Goal: Information Seeking & Learning: Learn about a topic

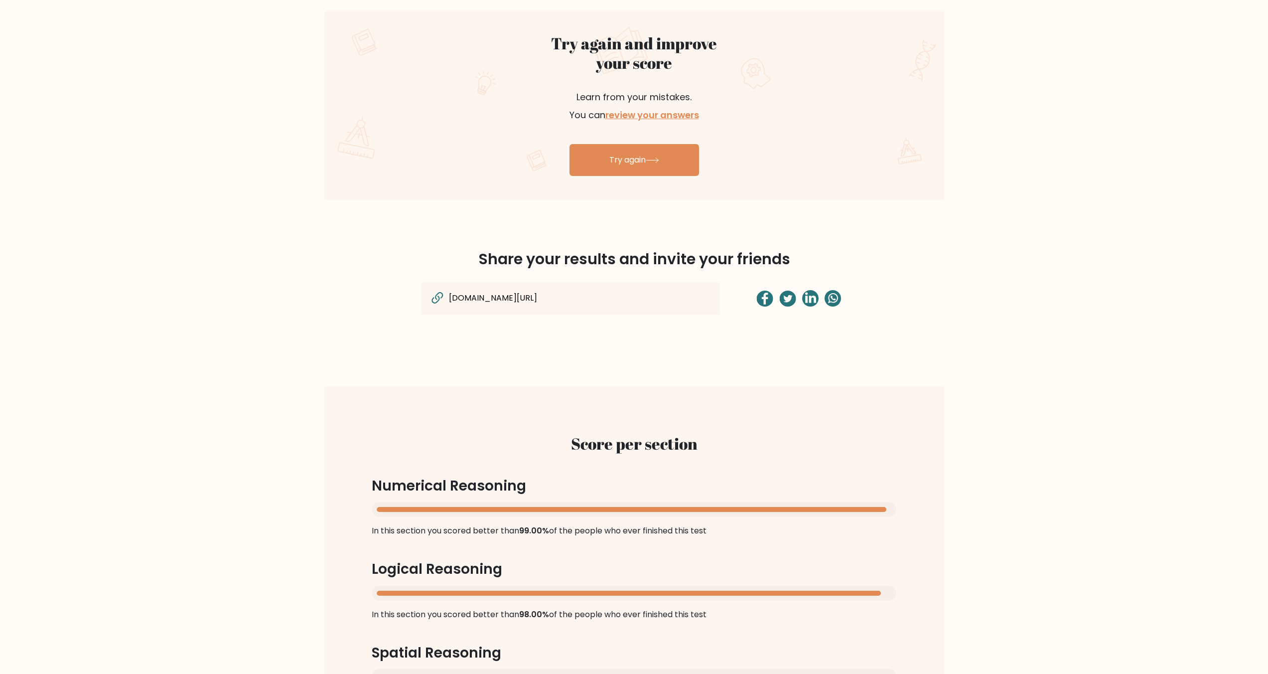
drag, startPoint x: 620, startPoint y: 298, endPoint x: 408, endPoint y: 287, distance: 212.1
click at [408, 287] on div "brght.org/view/cdLEd5s2uWQDTs23/?utm_source=share&utm_medium=copy&utm_campaign=…" at bounding box center [635, 304] width 658 height 44
click at [543, 309] on div "brght.org/view/cdLEd5s2uWQDTs23/?utm_source=share&utm_medium=copy&utm_campaign=…" at bounding box center [570, 298] width 299 height 32
drag, startPoint x: 562, startPoint y: 301, endPoint x: 695, endPoint y: 301, distance: 133.1
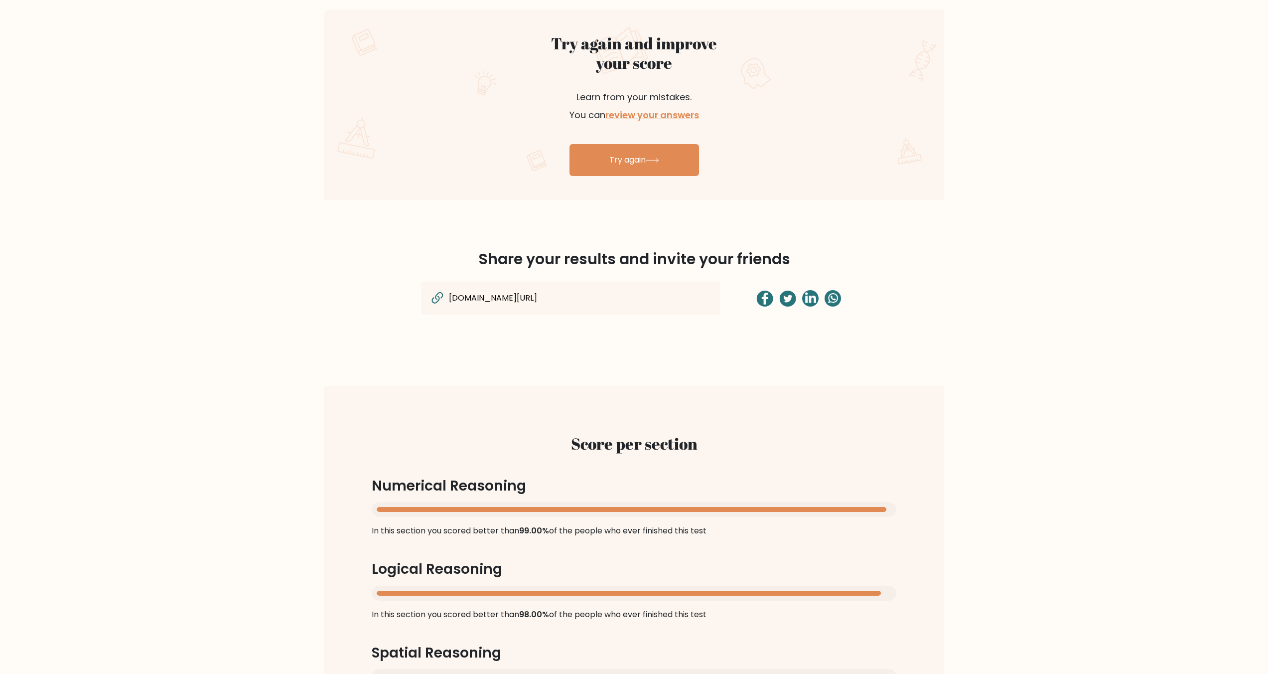
click at [695, 301] on div "brght.org/view/cdLEd5s2uWQDTs23/?utm_source=share&utm_medium=copy&utm_campaign=…" at bounding box center [570, 298] width 299 height 32
click at [631, 318] on div "brght.org/view/cdLEd5s2uWQDTs23/?utm_source=share&utm_medium=copy&utm_campaign=…" at bounding box center [635, 304] width 658 height 44
drag, startPoint x: 598, startPoint y: 295, endPoint x: 752, endPoint y: 304, distance: 154.8
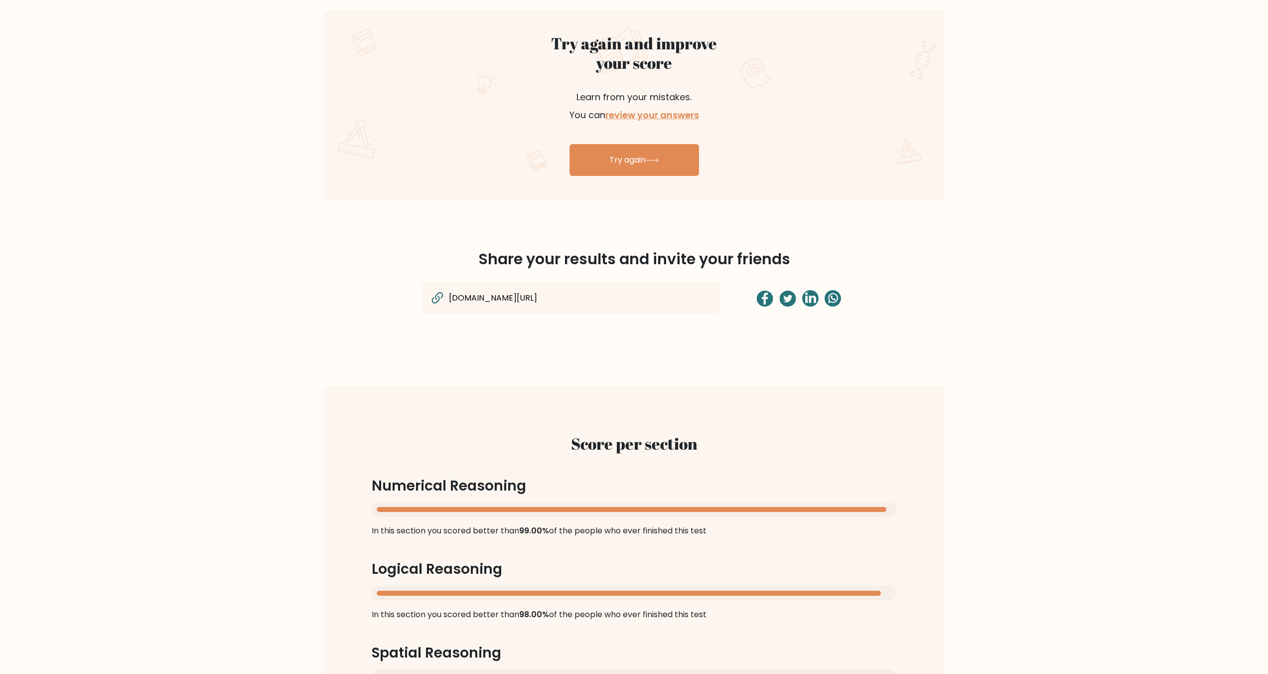
click at [752, 304] on div "brght.org/view/cdLEd5s2uWQDTs23/?utm_source=share&utm_medium=copy&utm_campaign=…" at bounding box center [635, 304] width 658 height 44
click at [689, 321] on div "brght.org/view/cdLEd5s2uWQDTs23/?utm_source=share&utm_medium=copy&utm_campaign=…" at bounding box center [635, 304] width 658 height 44
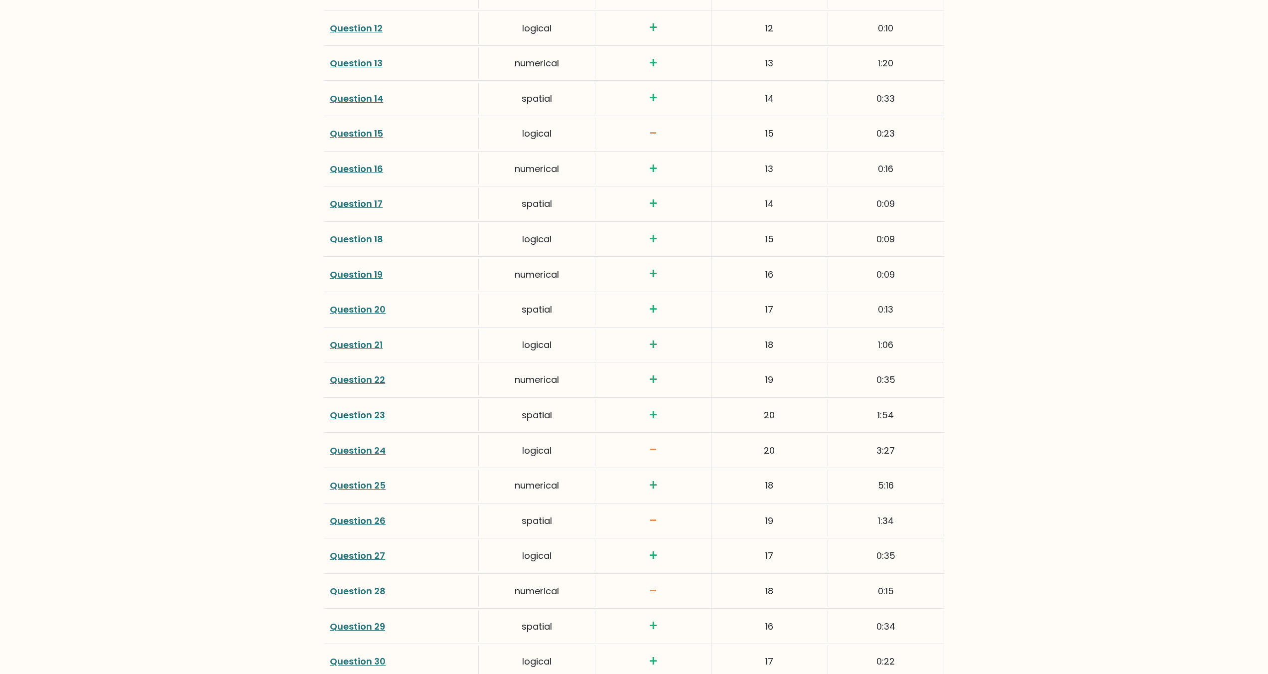
scroll to position [1824, 0]
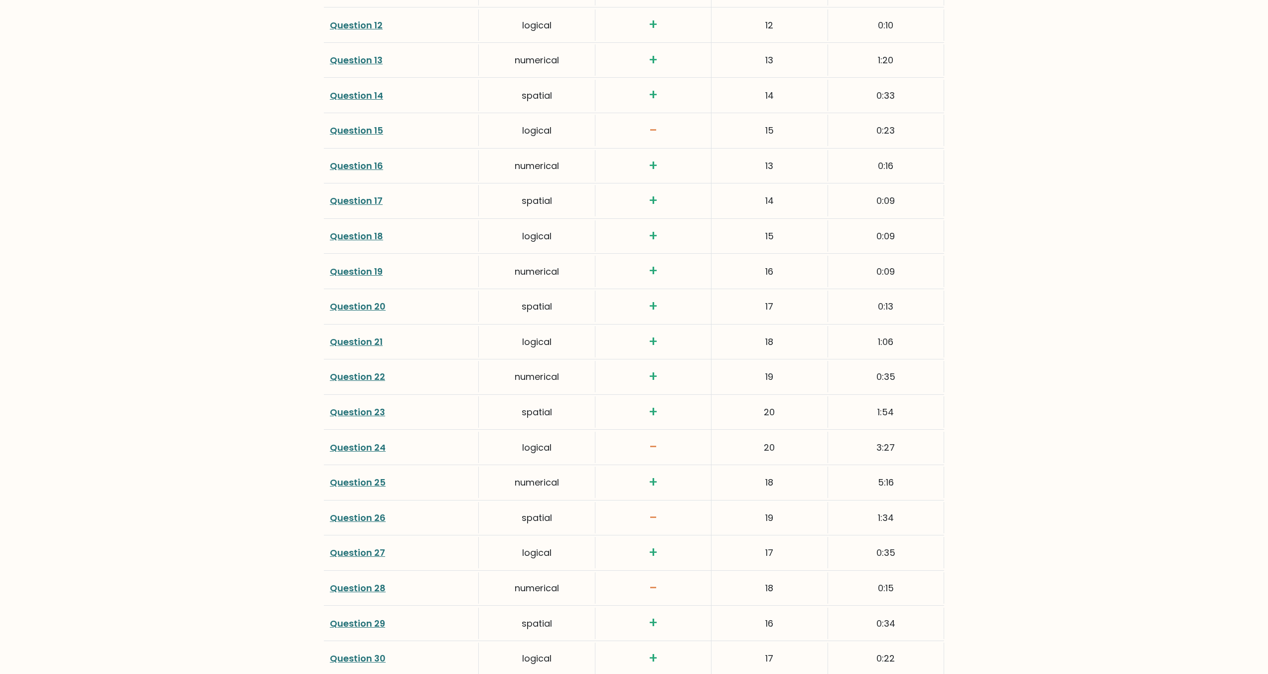
click at [355, 477] on link "Question 25" at bounding box center [358, 482] width 56 height 12
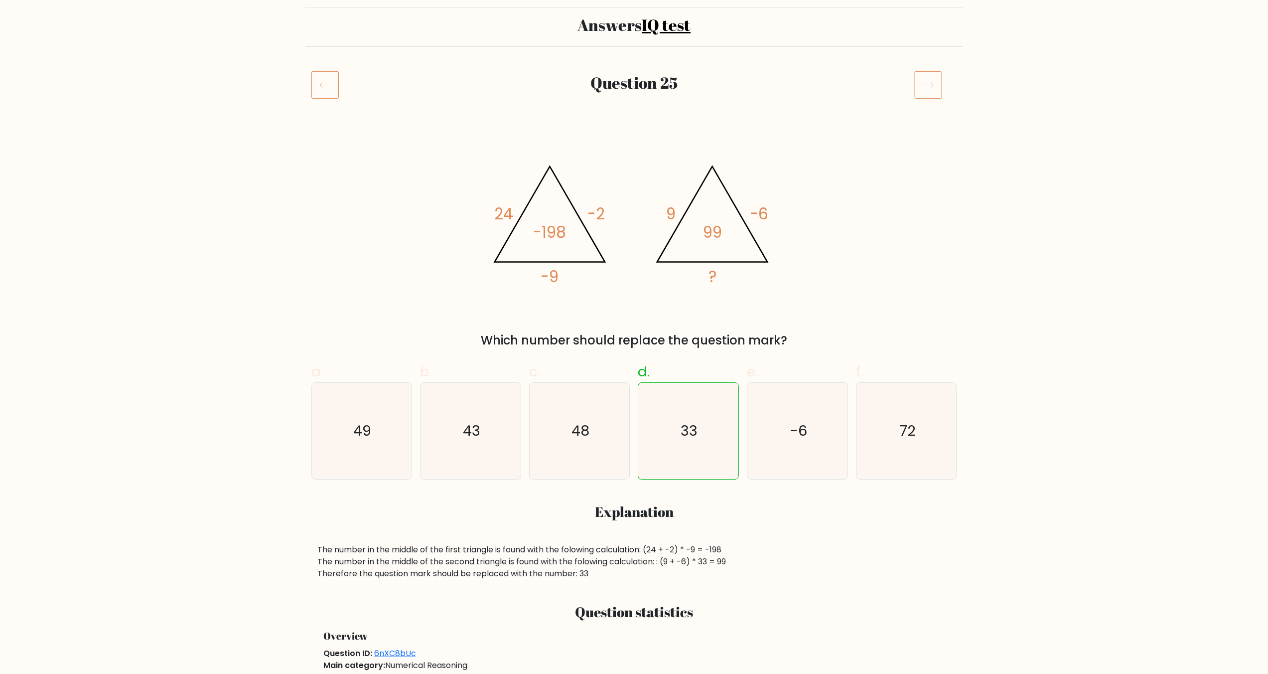
scroll to position [72, 0]
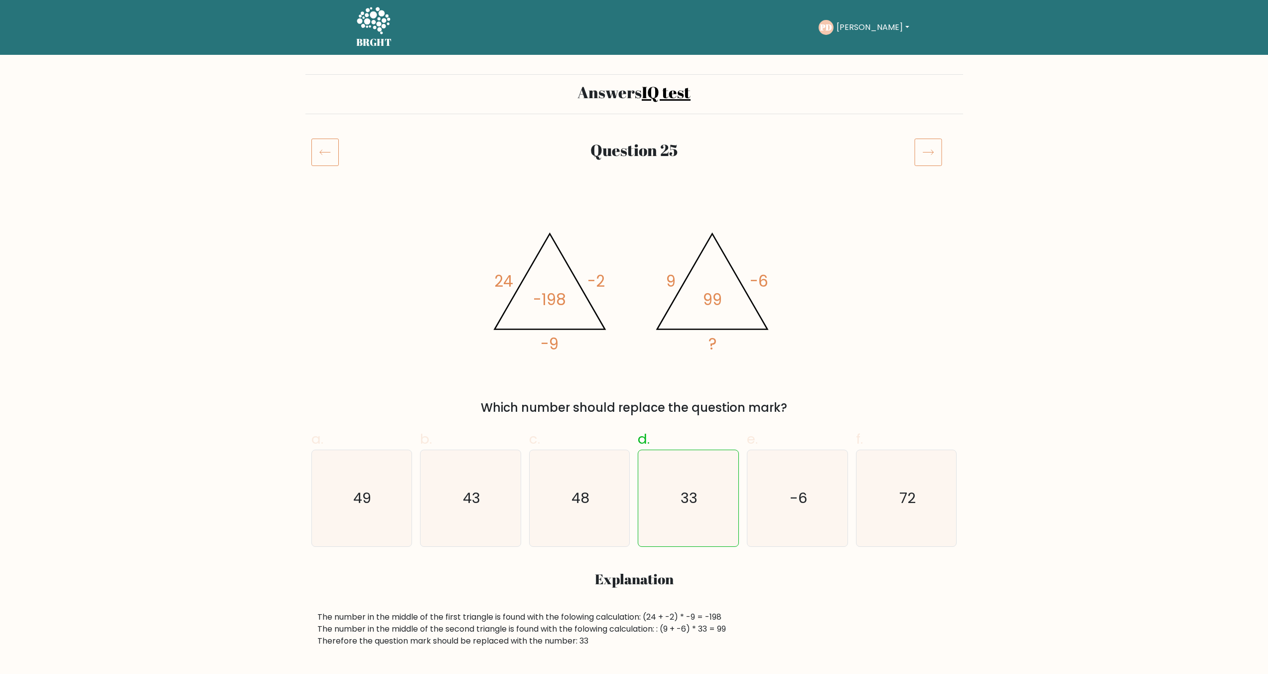
scroll to position [72, 0]
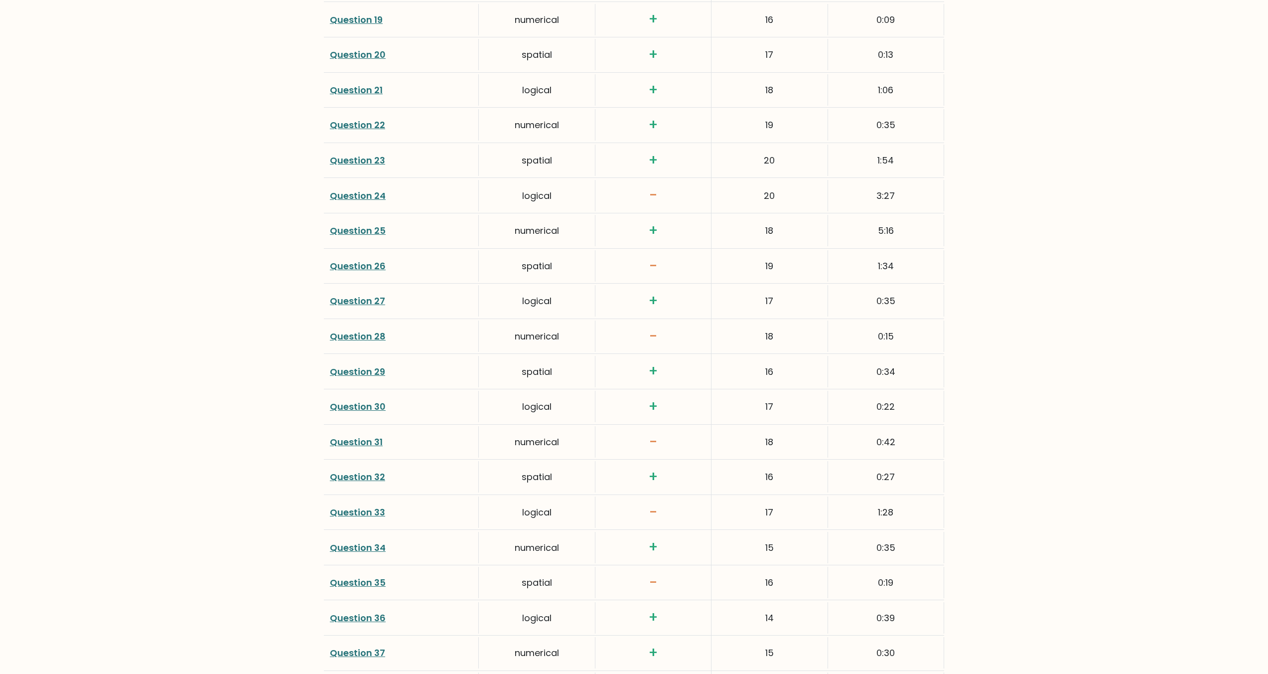
scroll to position [1981, 0]
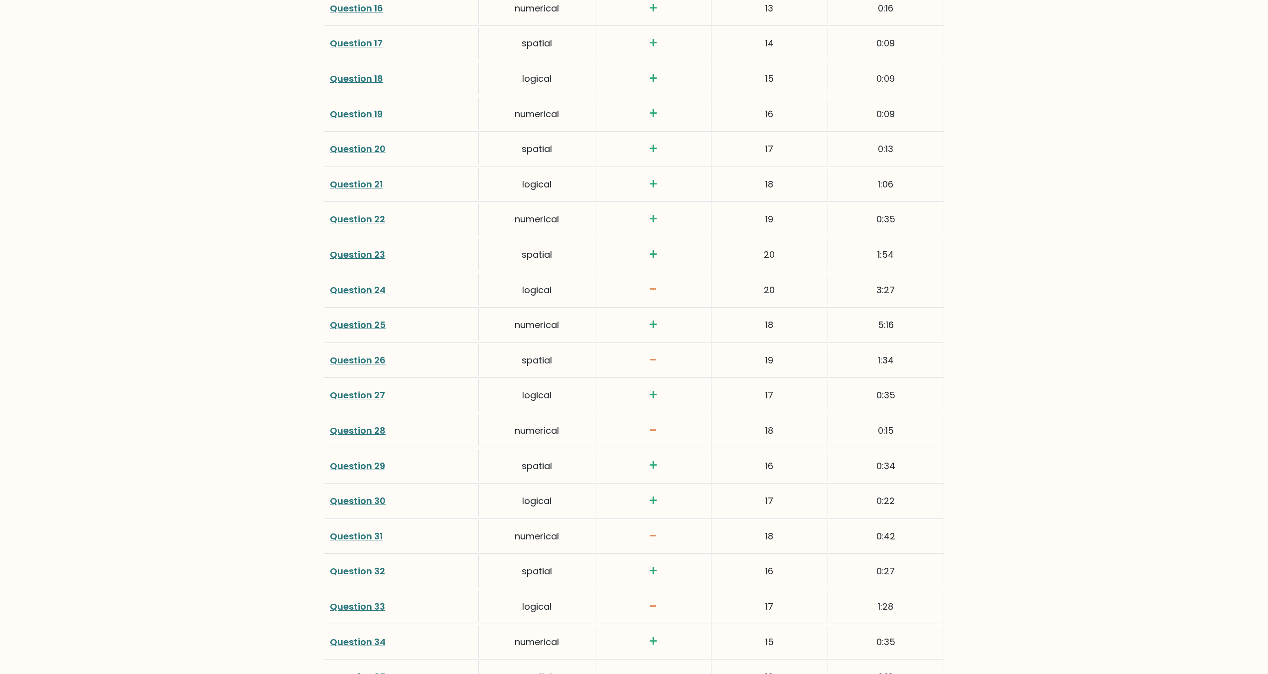
click at [366, 279] on div "Question 24" at bounding box center [401, 289] width 155 height 31
click at [362, 290] on link "Question 24" at bounding box center [358, 290] width 56 height 12
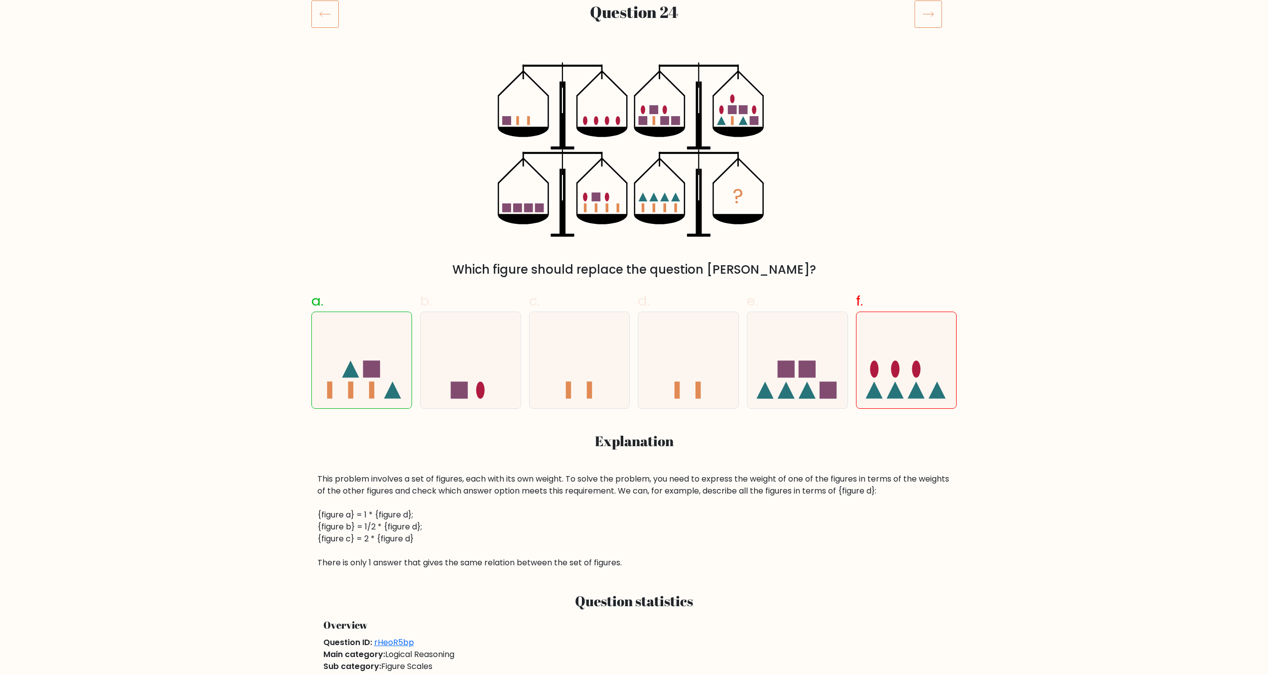
scroll to position [157, 0]
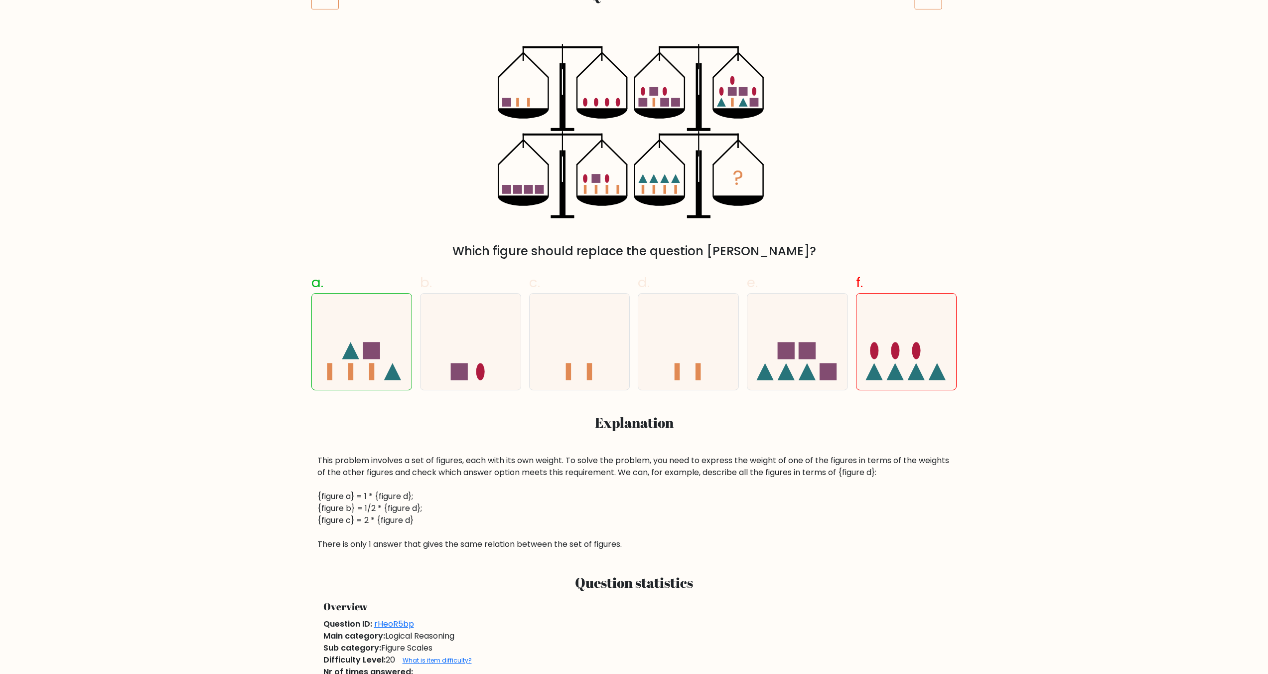
drag, startPoint x: 580, startPoint y: 475, endPoint x: 580, endPoint y: 470, distance: 5.5
